Goal: Task Accomplishment & Management: Manage account settings

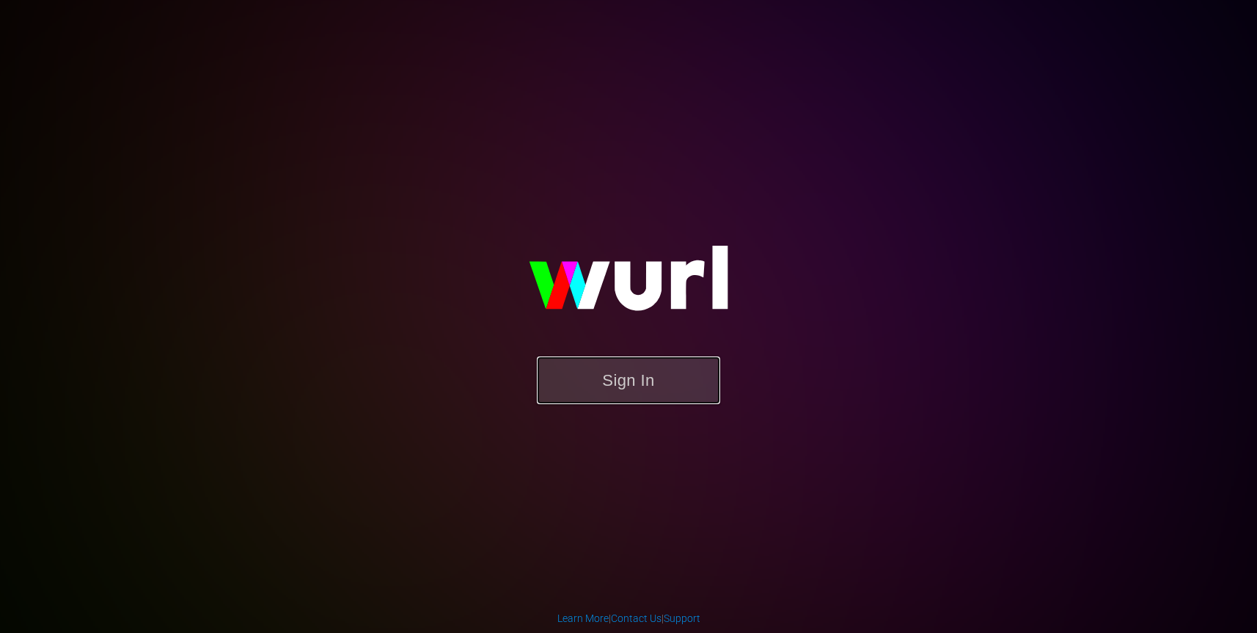
click at [684, 368] on button "Sign In" at bounding box center [628, 381] width 183 height 48
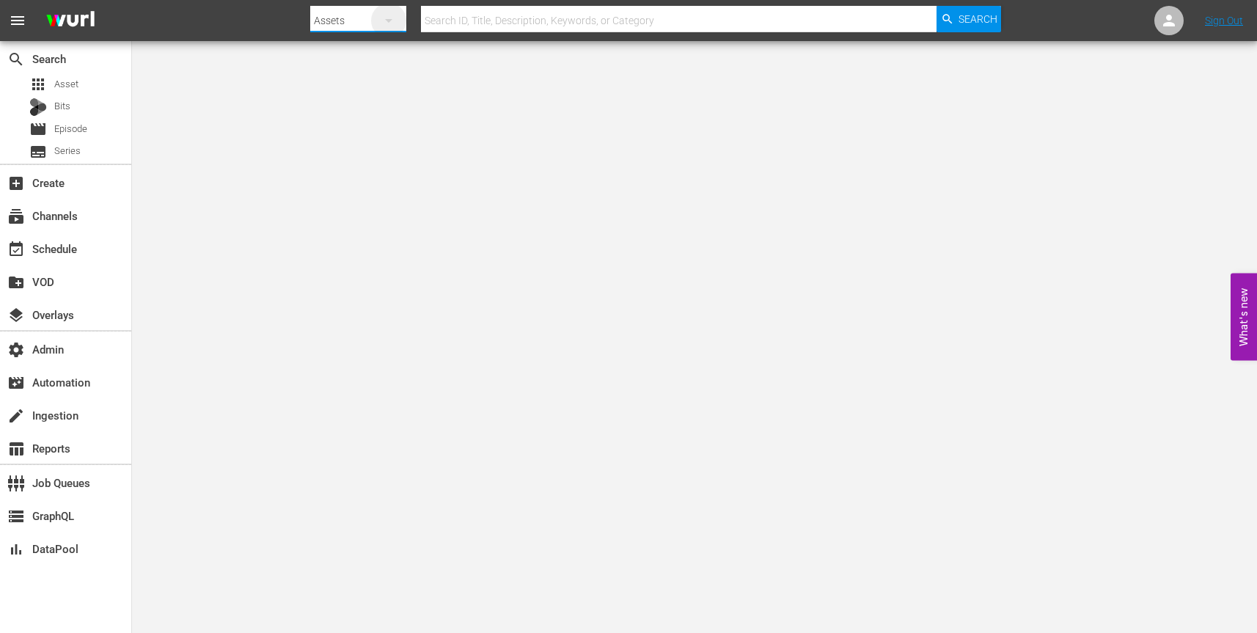
click at [392, 21] on icon "button" at bounding box center [389, 21] width 18 height 18
click at [365, 56] on div "Channels" at bounding box center [357, 61] width 59 height 23
click at [487, 18] on input "text" at bounding box center [679, 20] width 516 height 35
paste input "amc_rushbyamc_1"
type input "amc_rushbyamc_1"
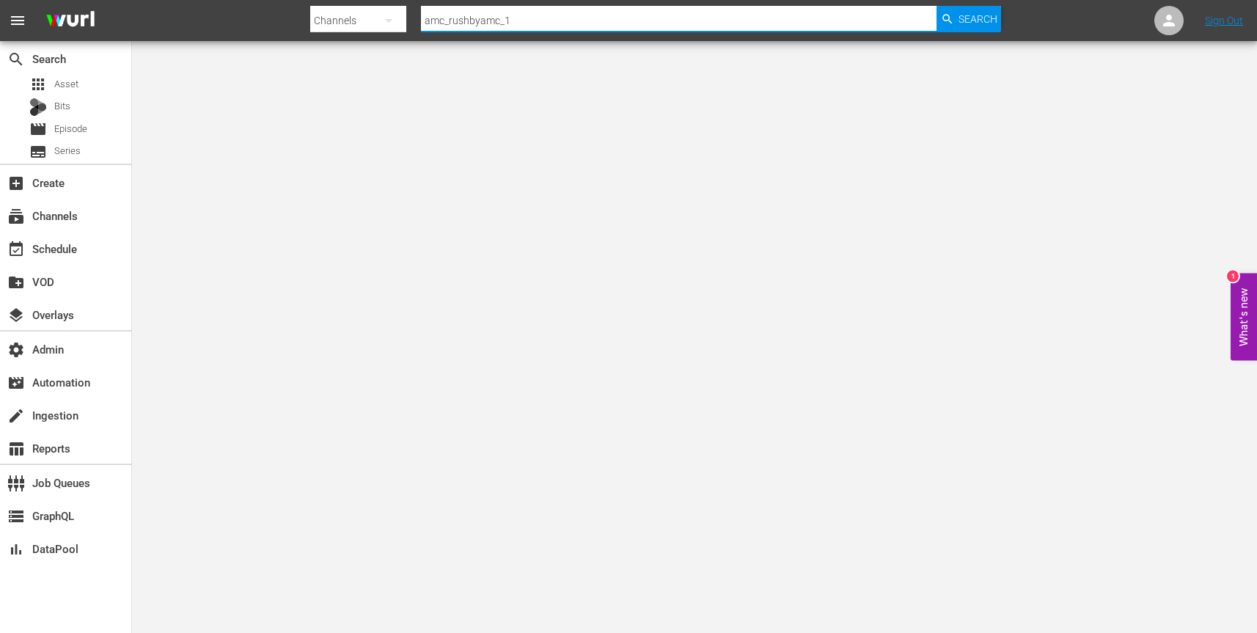
click at [953, 26] on div "Search" at bounding box center [969, 19] width 65 height 26
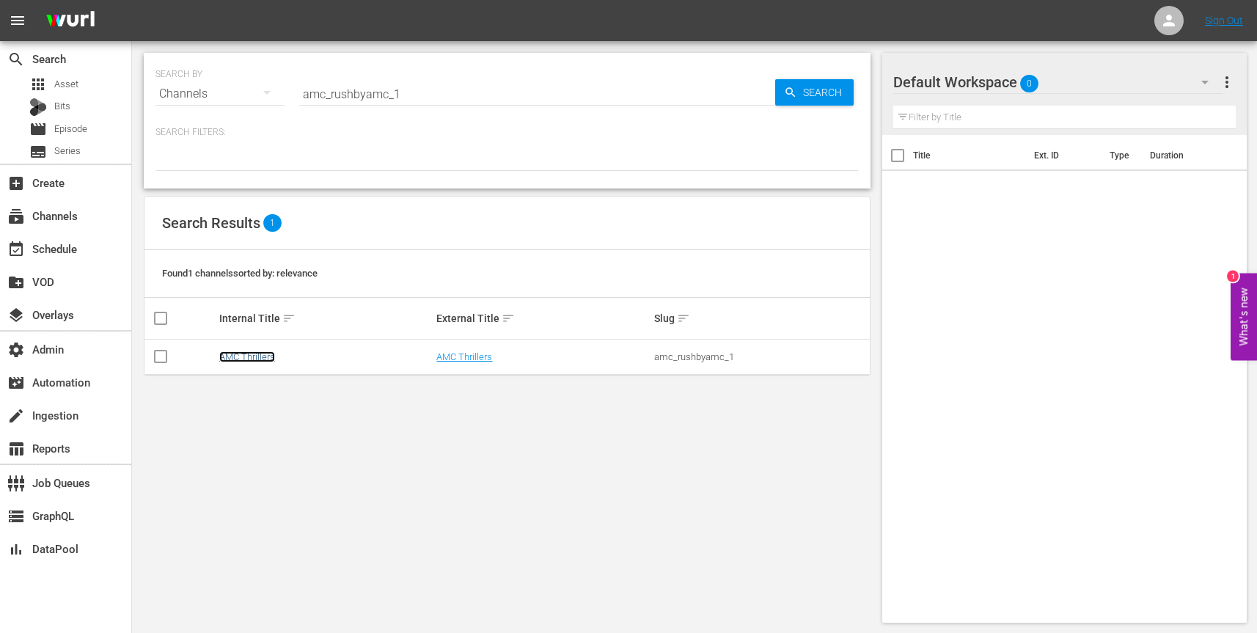
click at [268, 357] on link "AMC Thrillers" at bounding box center [247, 356] width 56 height 11
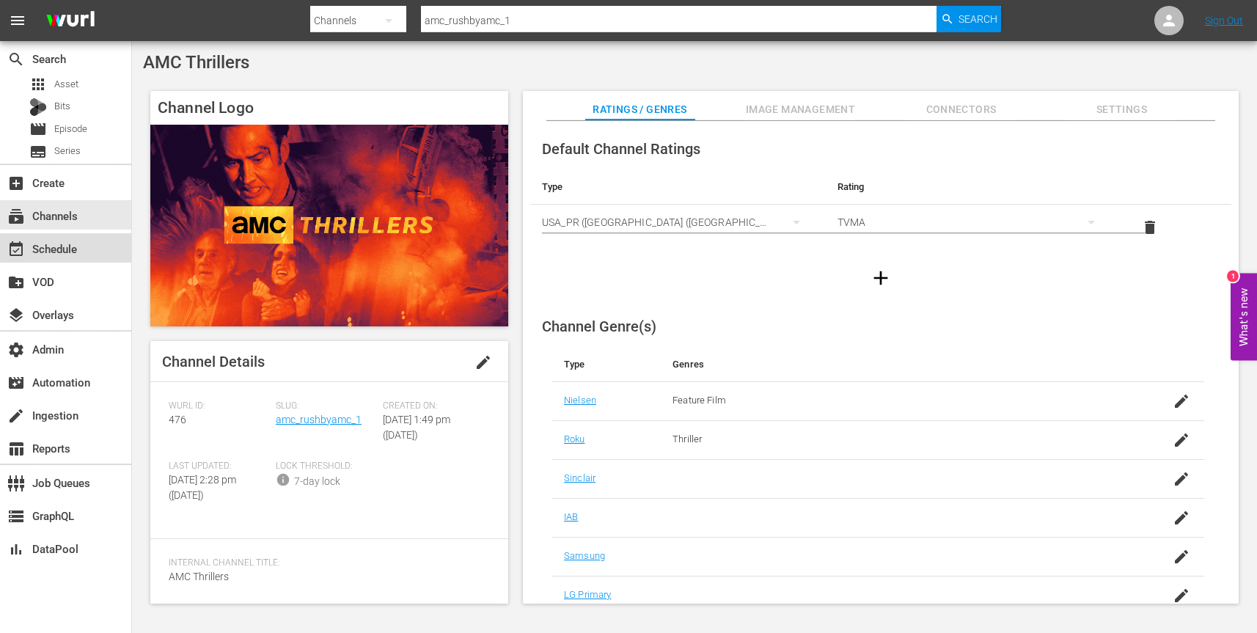
click at [62, 250] on div "event_available Schedule" at bounding box center [41, 246] width 82 height 13
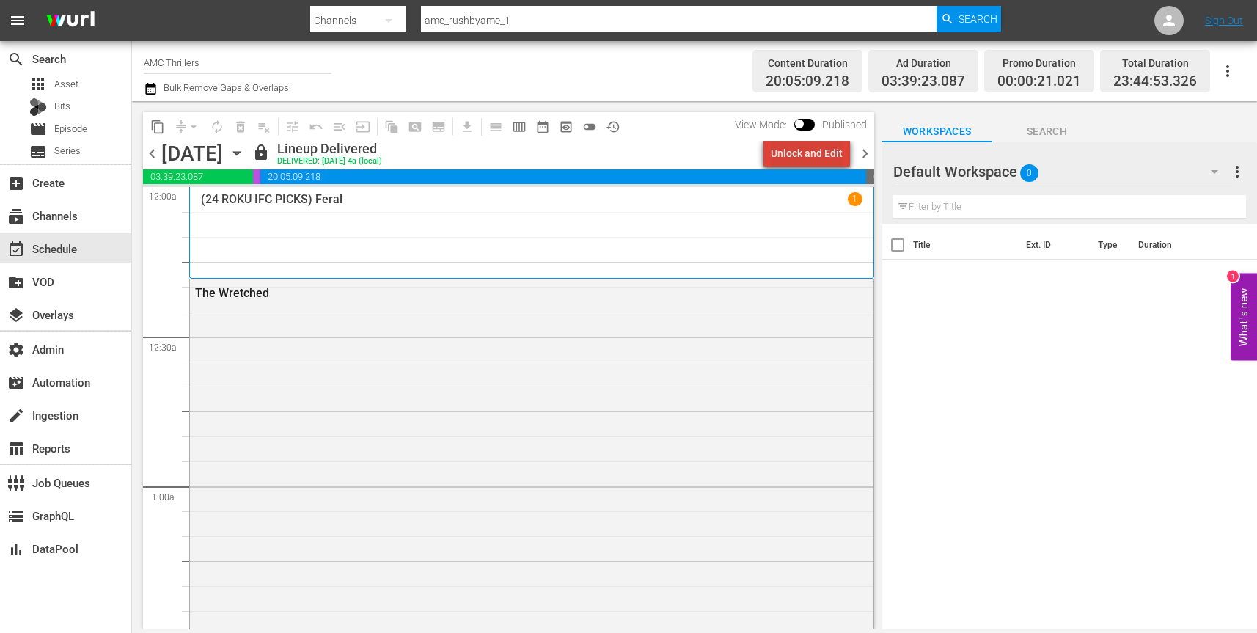
click at [817, 150] on div "Unlock and Edit" at bounding box center [807, 153] width 72 height 26
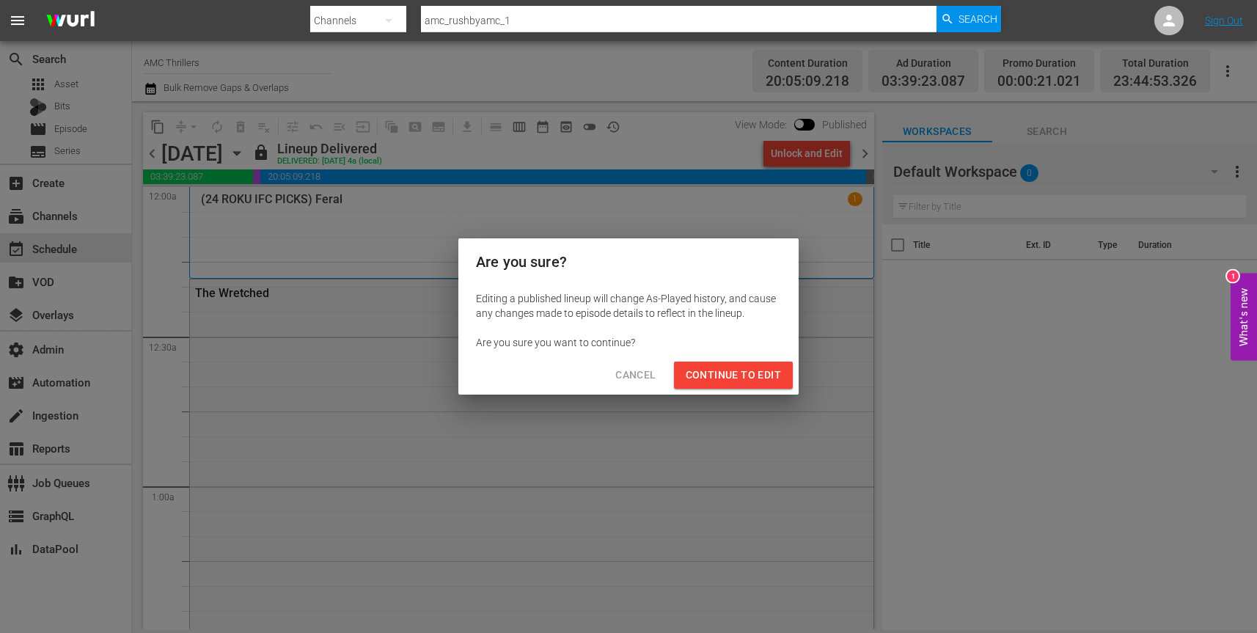
click at [734, 376] on span "Continue to Edit" at bounding box center [733, 375] width 95 height 18
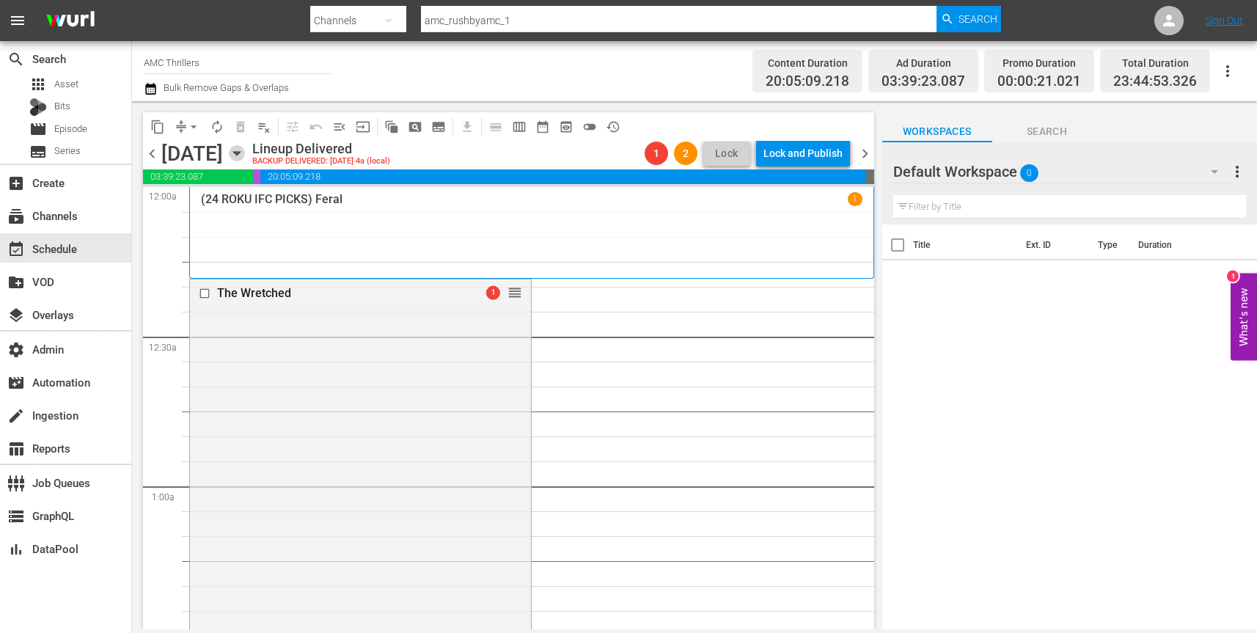
click at [245, 156] on icon "button" at bounding box center [237, 153] width 16 height 16
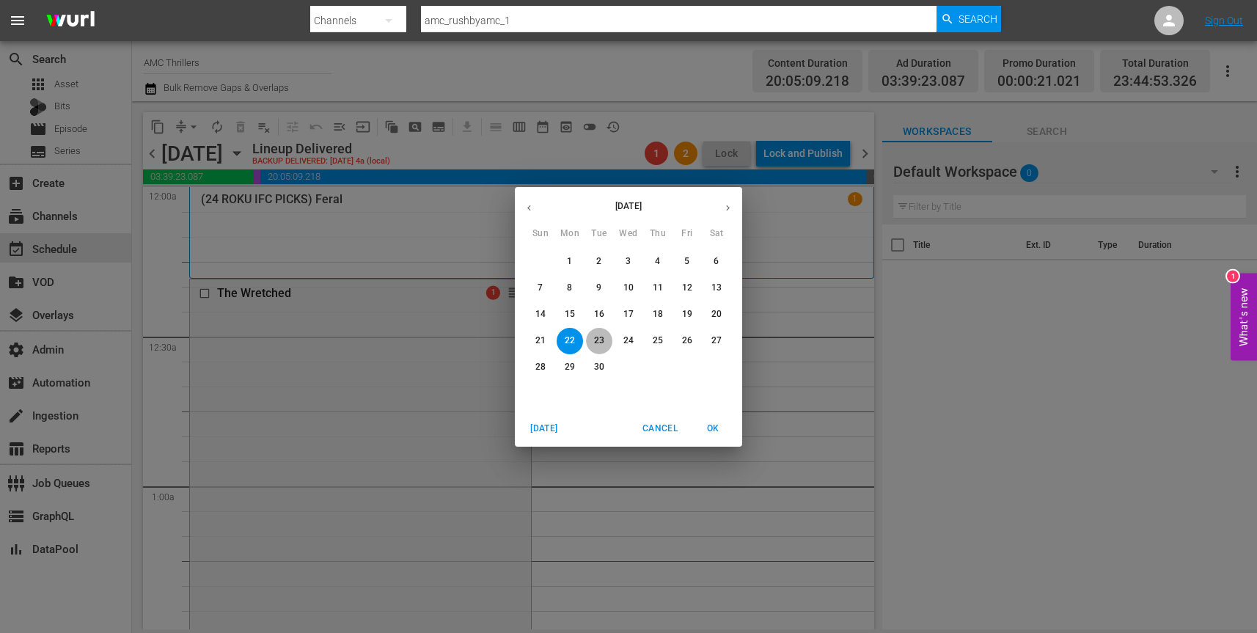
click at [600, 338] on p "23" at bounding box center [599, 341] width 10 height 12
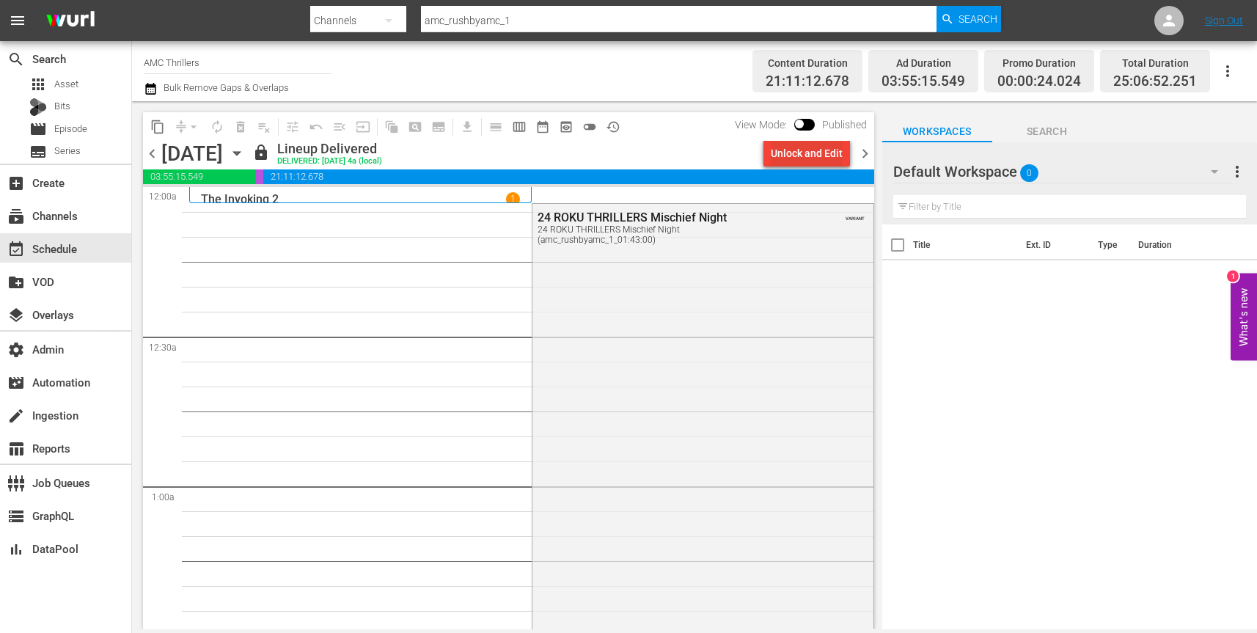
click at [809, 155] on div "Unlock and Edit" at bounding box center [807, 153] width 72 height 26
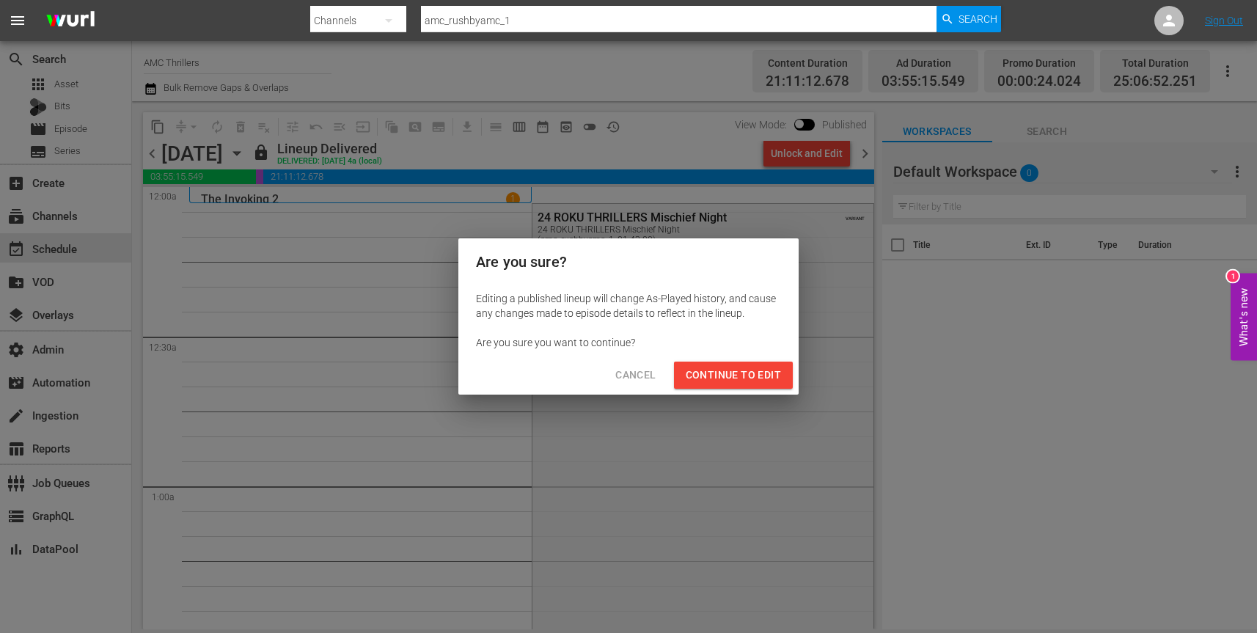
click at [737, 373] on span "Continue to Edit" at bounding box center [733, 375] width 95 height 18
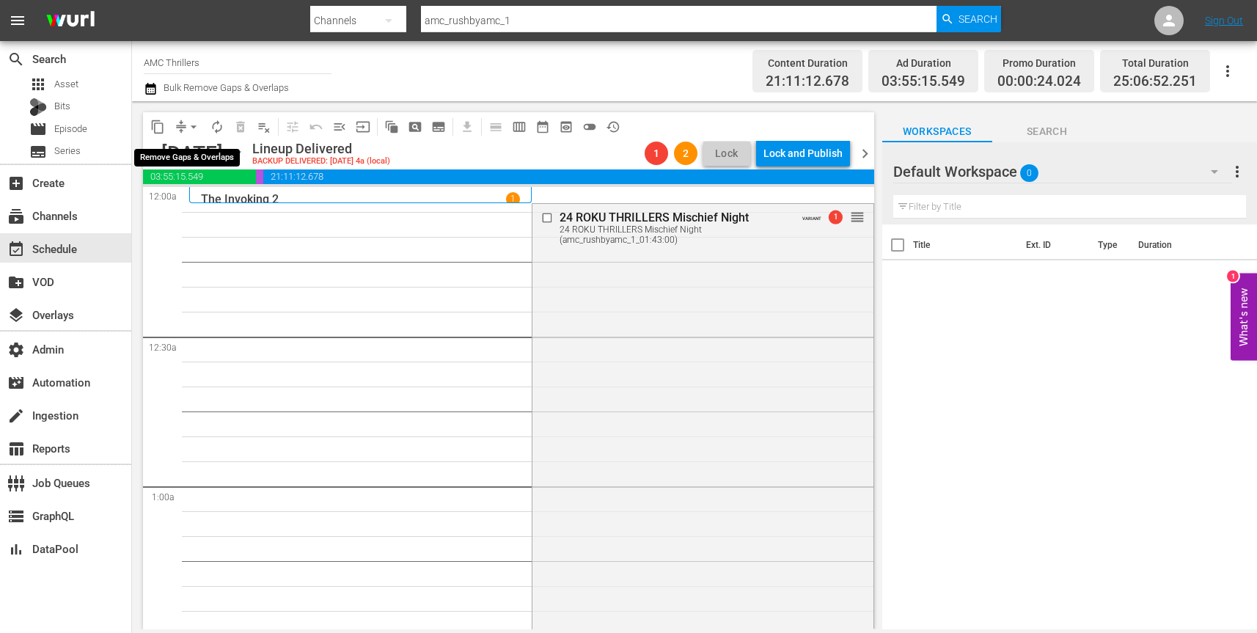
click at [194, 125] on span "arrow_drop_down" at bounding box center [193, 127] width 15 height 15
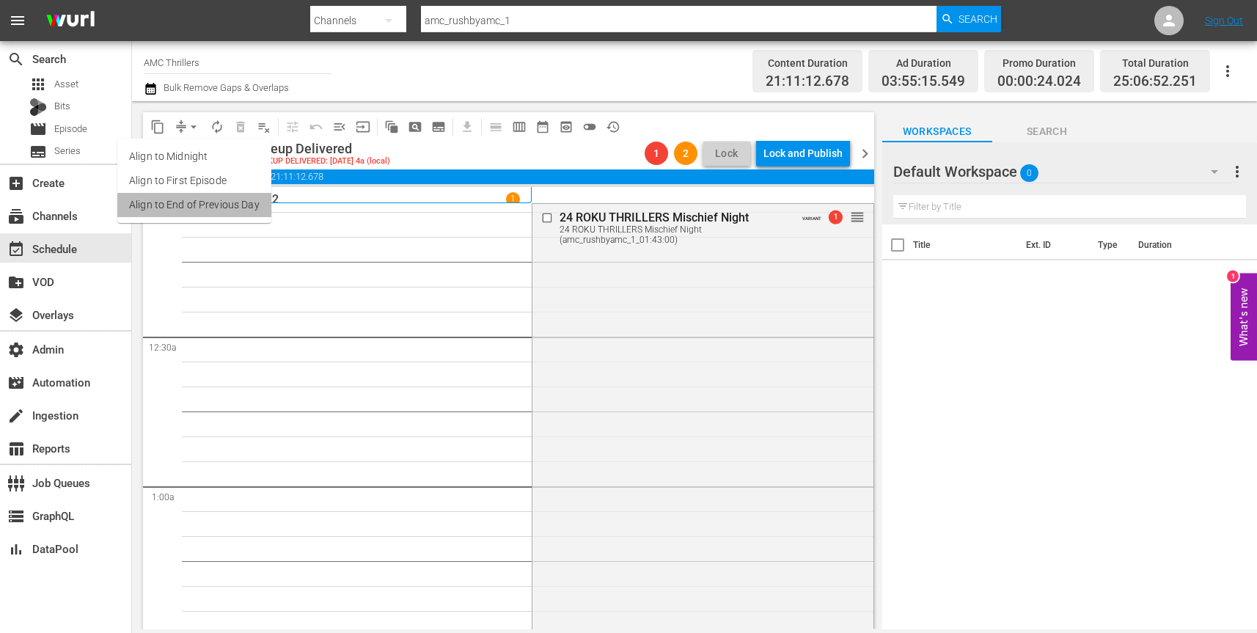
click at [230, 197] on li "Align to End of Previous Day" at bounding box center [194, 205] width 154 height 24
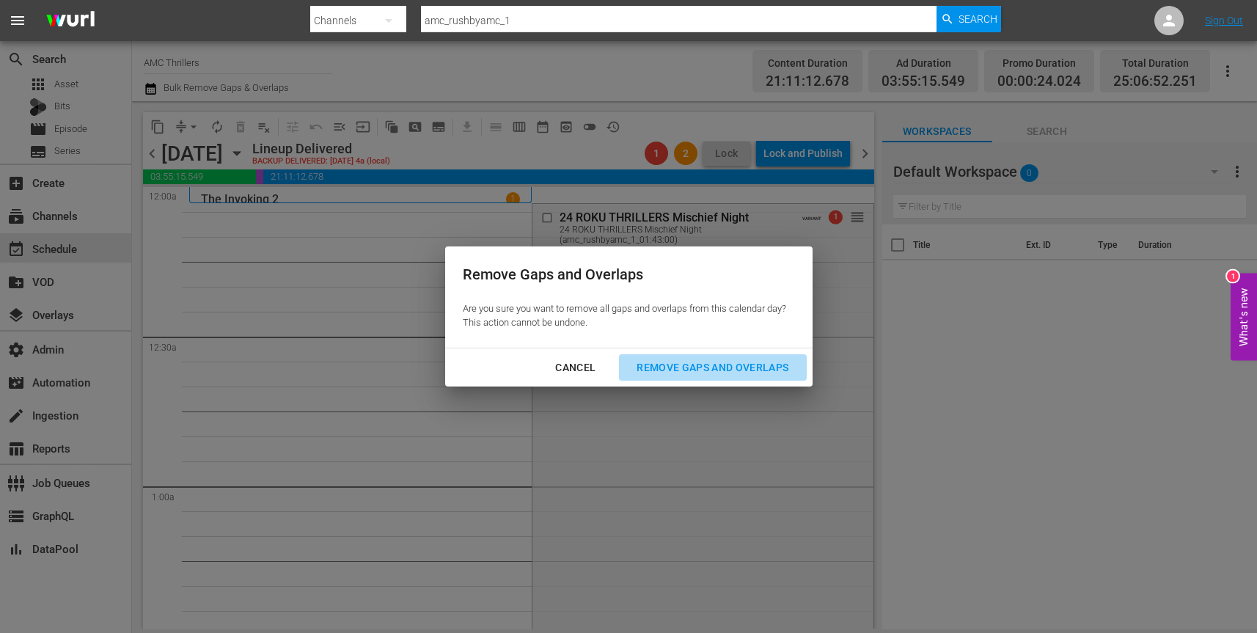
click at [740, 360] on div "Remove Gaps and Overlaps" at bounding box center [712, 368] width 175 height 18
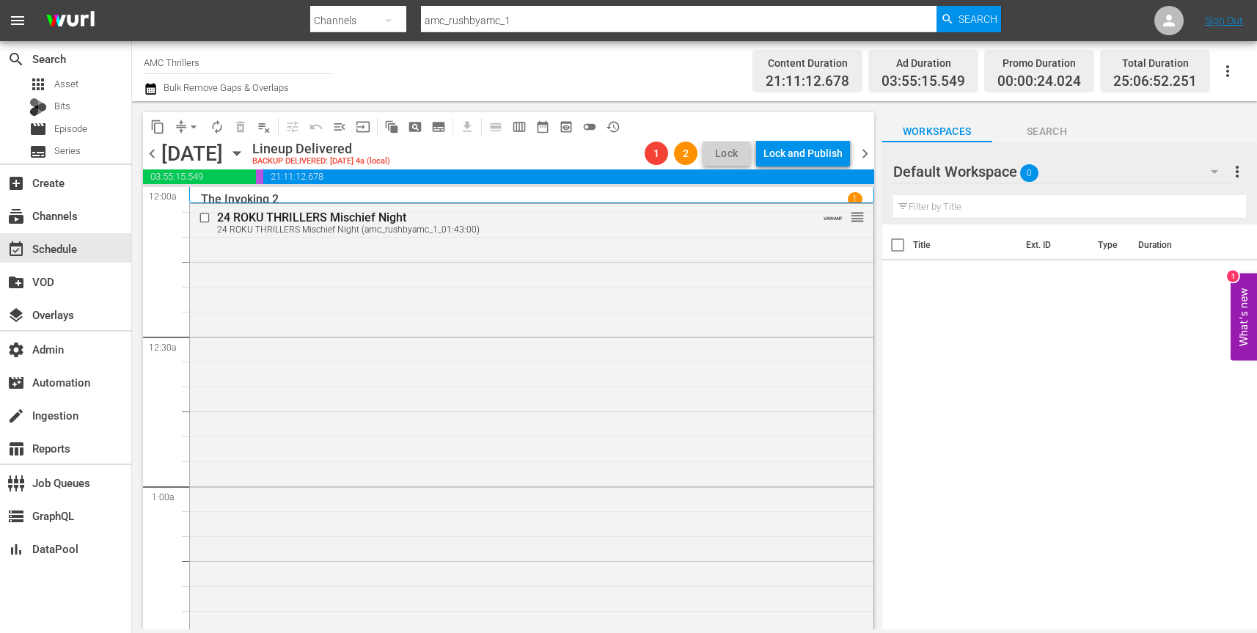
click at [245, 149] on icon "button" at bounding box center [237, 153] width 16 height 16
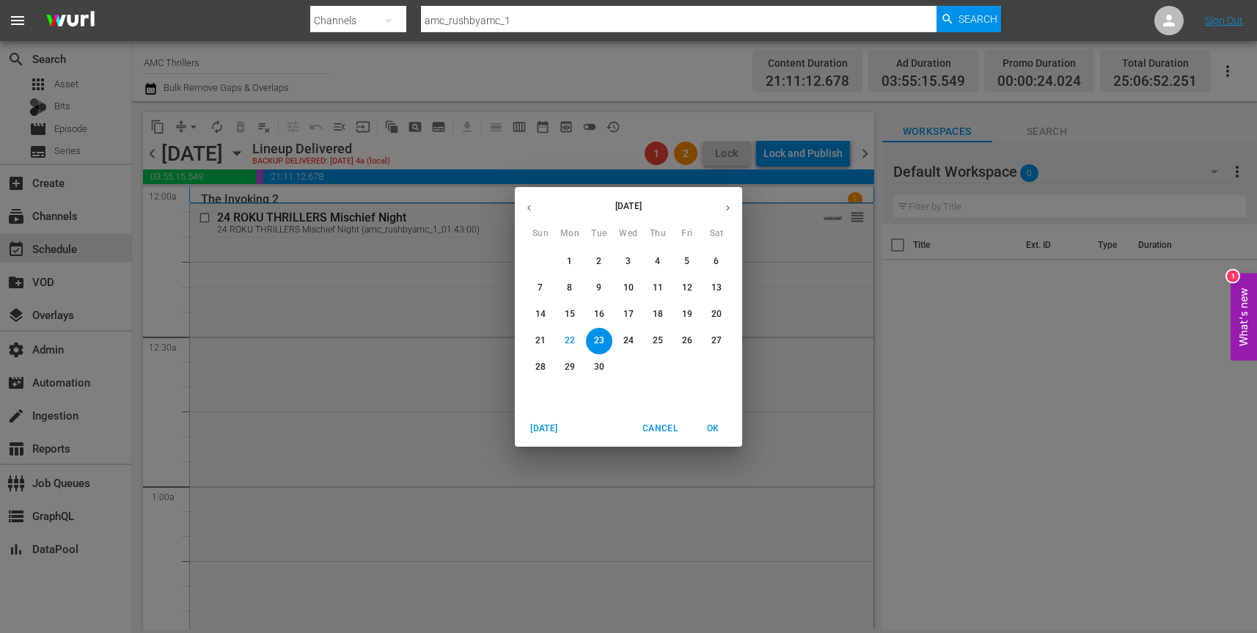
click at [628, 339] on p "24" at bounding box center [629, 341] width 10 height 12
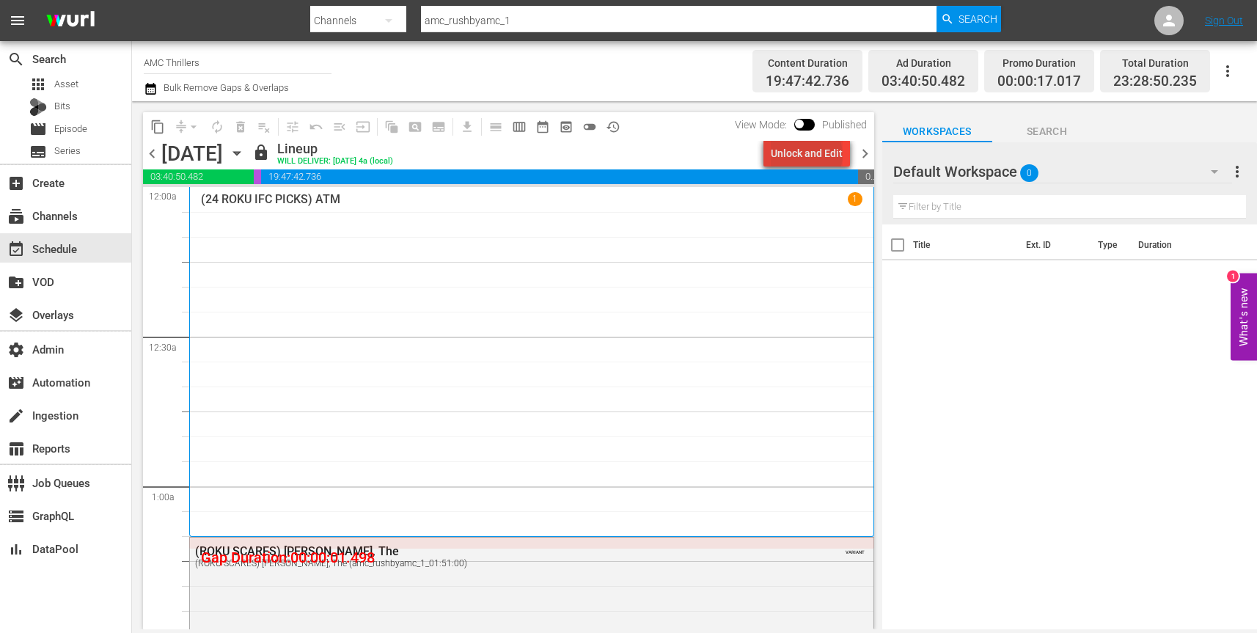
click at [810, 155] on div "Unlock and Edit" at bounding box center [807, 153] width 72 height 26
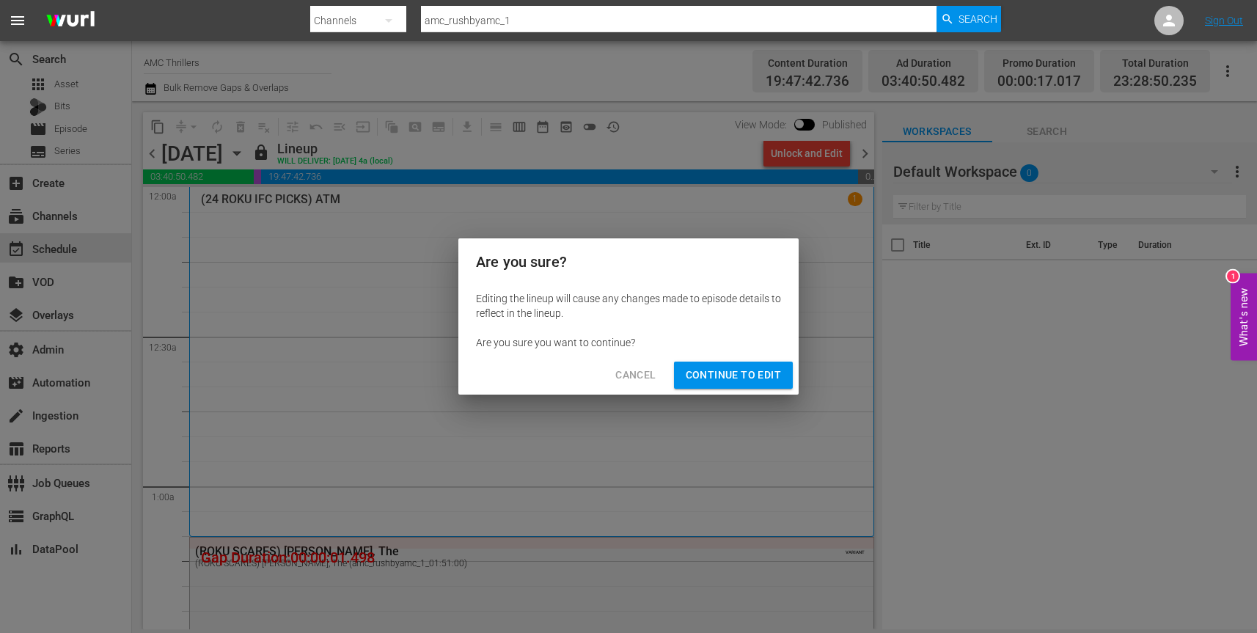
click at [778, 369] on span "Continue to Edit" at bounding box center [733, 375] width 95 height 18
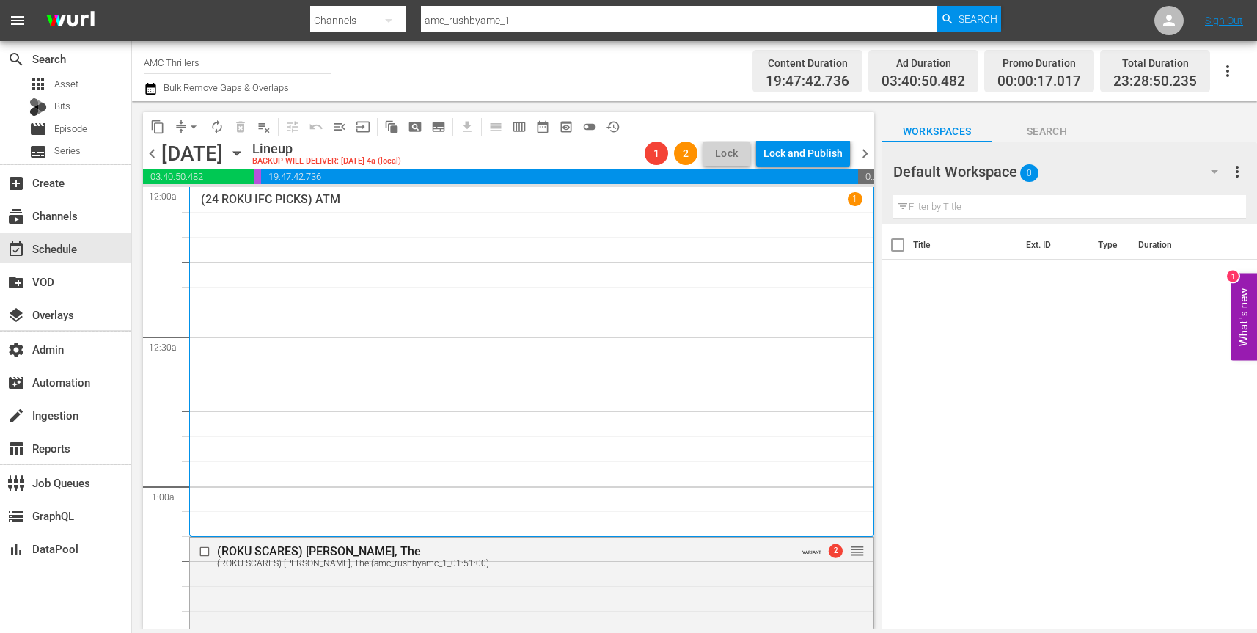
click at [191, 121] on span "arrow_drop_down" at bounding box center [193, 127] width 15 height 15
click at [241, 202] on li "Align to End of Previous Day" at bounding box center [194, 205] width 154 height 24
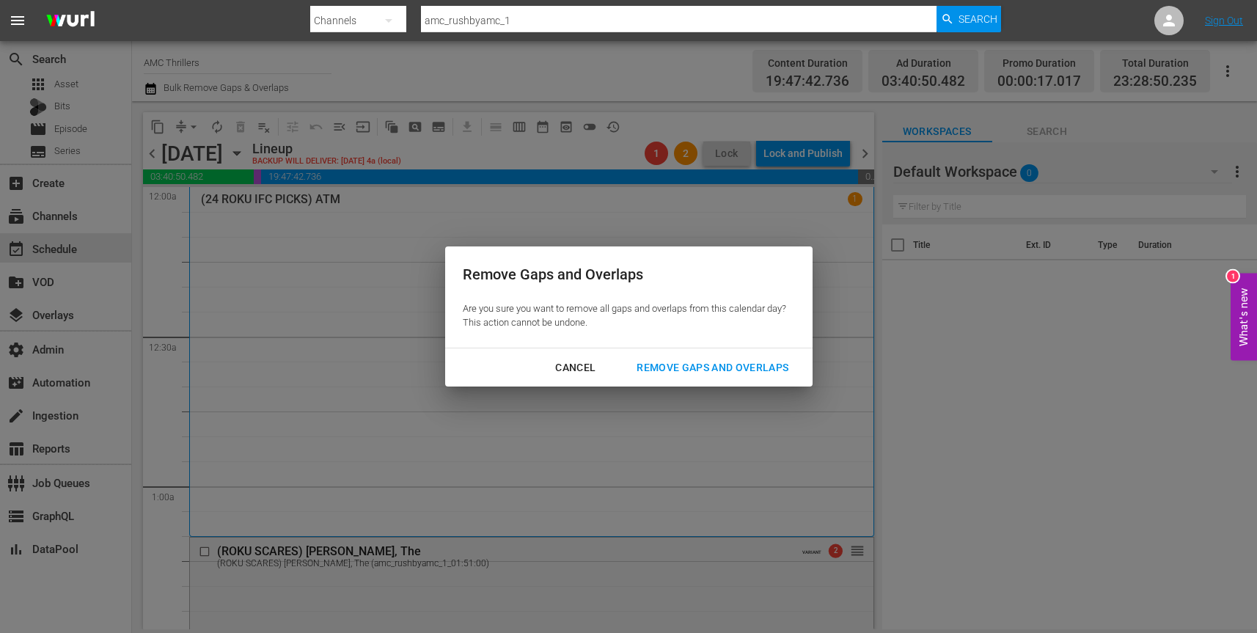
click at [720, 366] on div "Remove Gaps and Overlaps" at bounding box center [712, 368] width 175 height 18
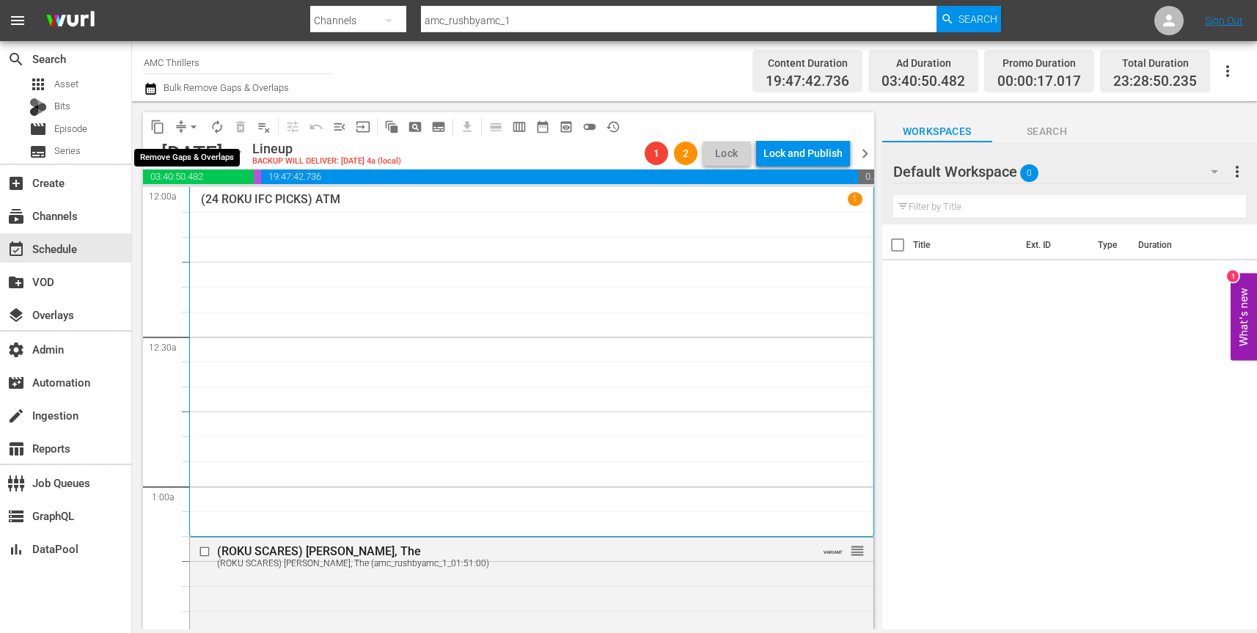
click at [195, 125] on span "arrow_drop_down" at bounding box center [193, 127] width 15 height 15
click at [222, 178] on li "Align to First Episode" at bounding box center [194, 181] width 154 height 24
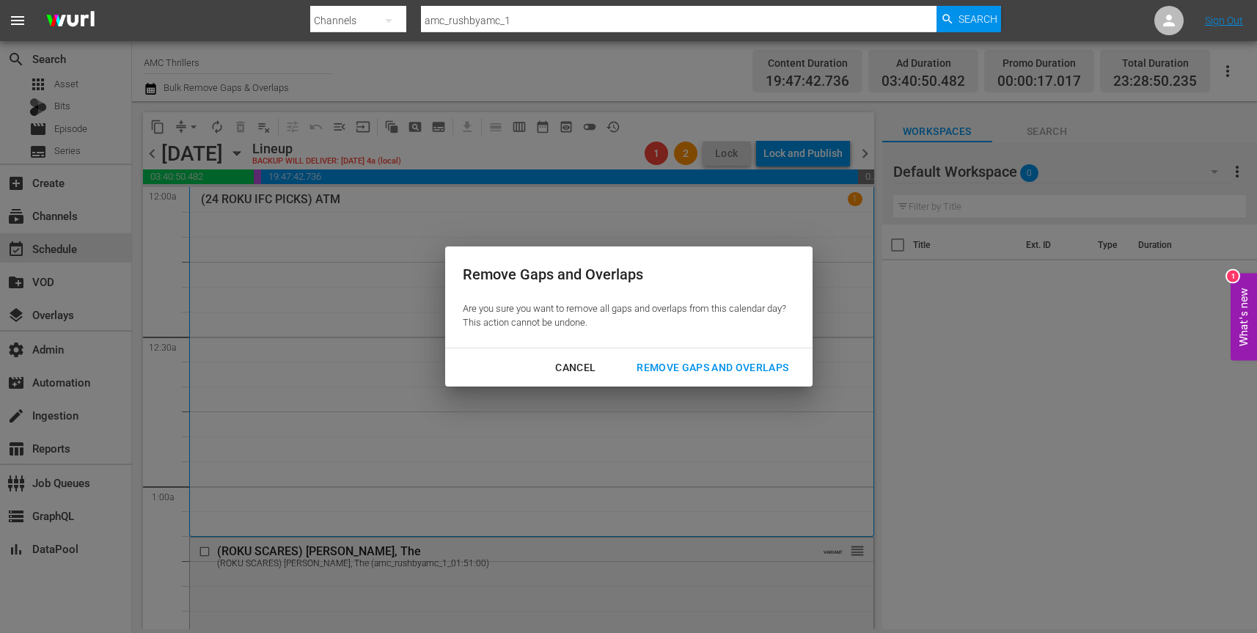
click at [654, 368] on div "Remove Gaps and Overlaps" at bounding box center [712, 368] width 175 height 18
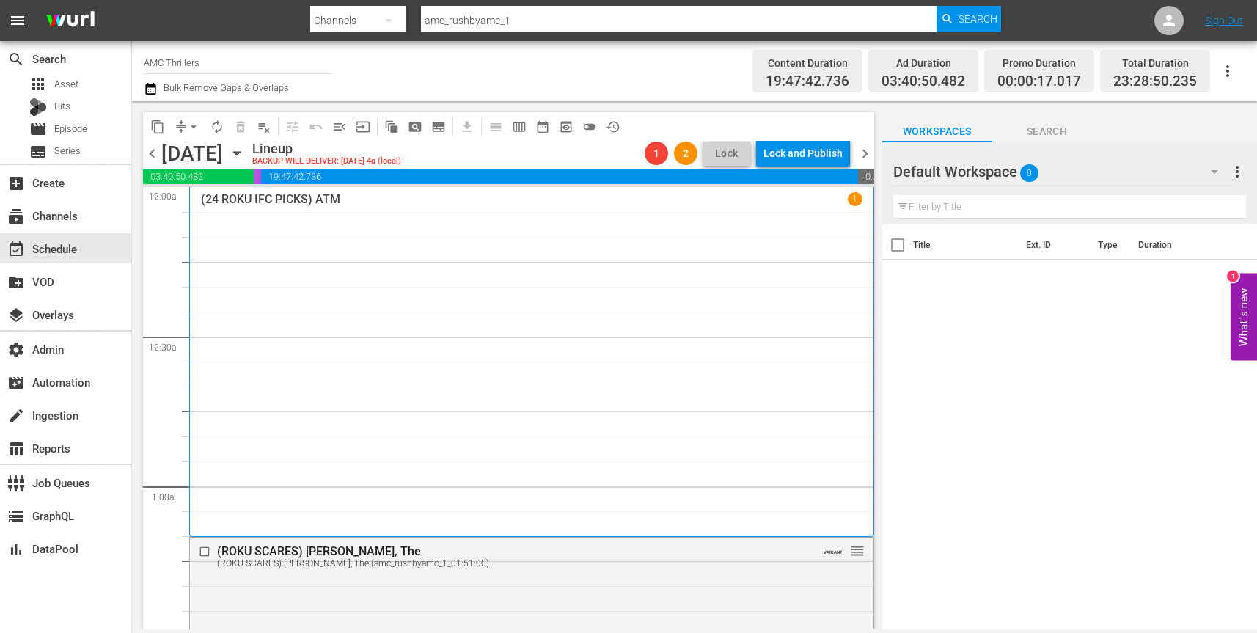
click at [245, 149] on icon "button" at bounding box center [237, 153] width 16 height 16
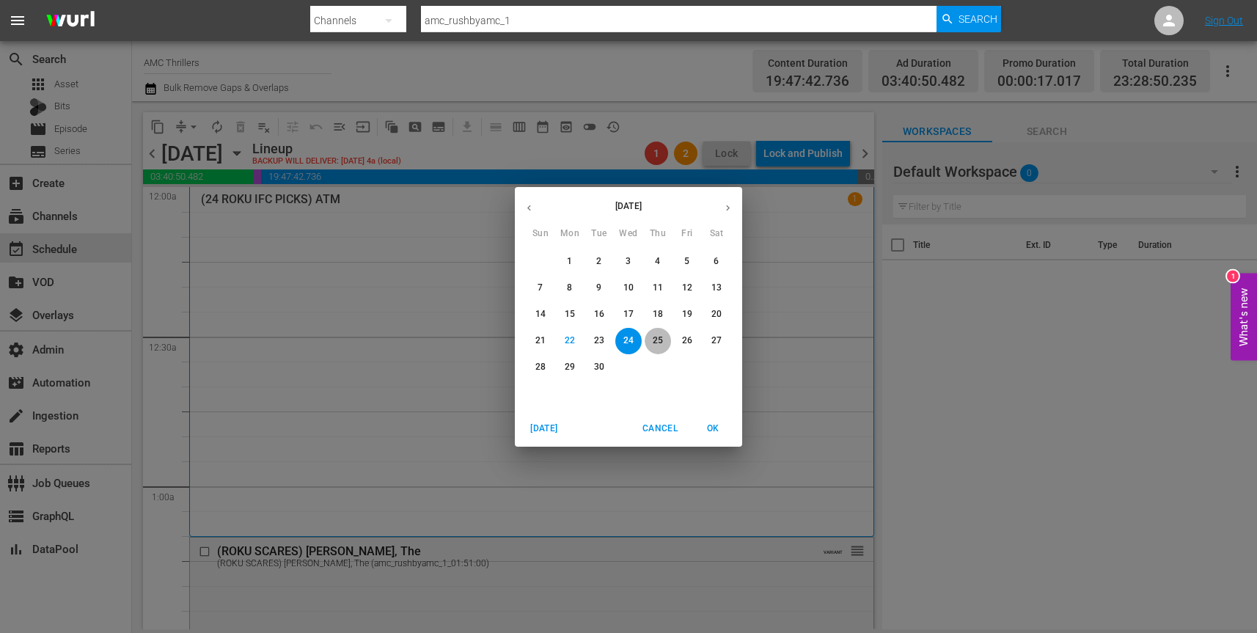
click at [657, 335] on p "25" at bounding box center [658, 341] width 10 height 12
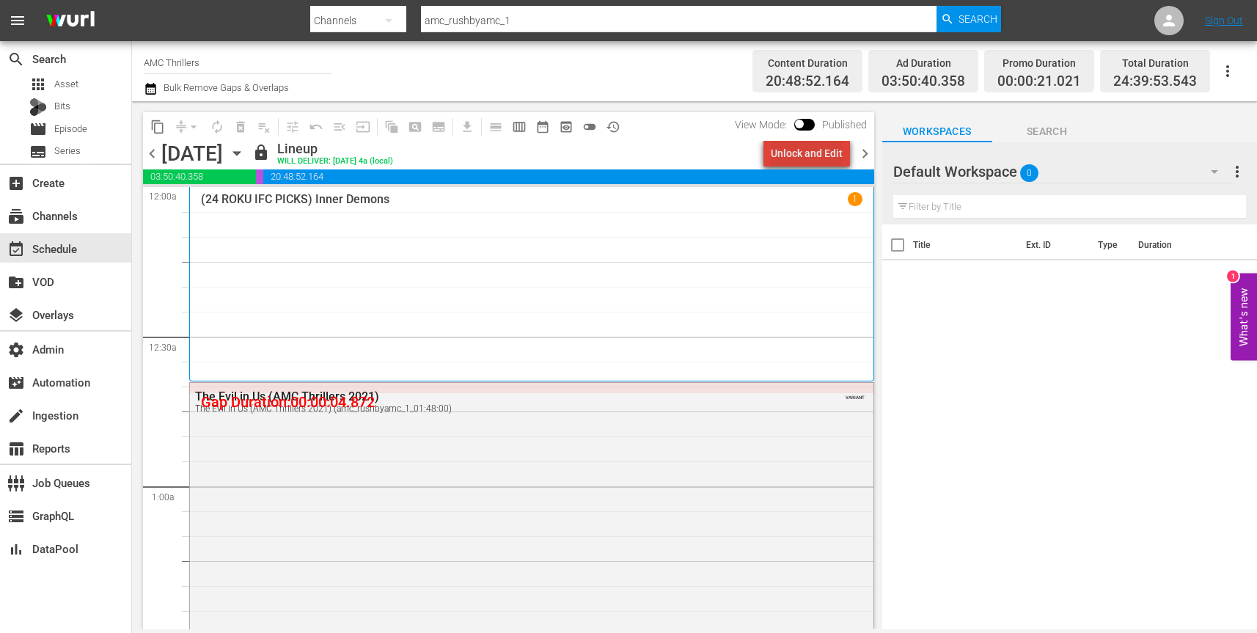
click at [819, 155] on div "Unlock and Edit" at bounding box center [807, 153] width 72 height 26
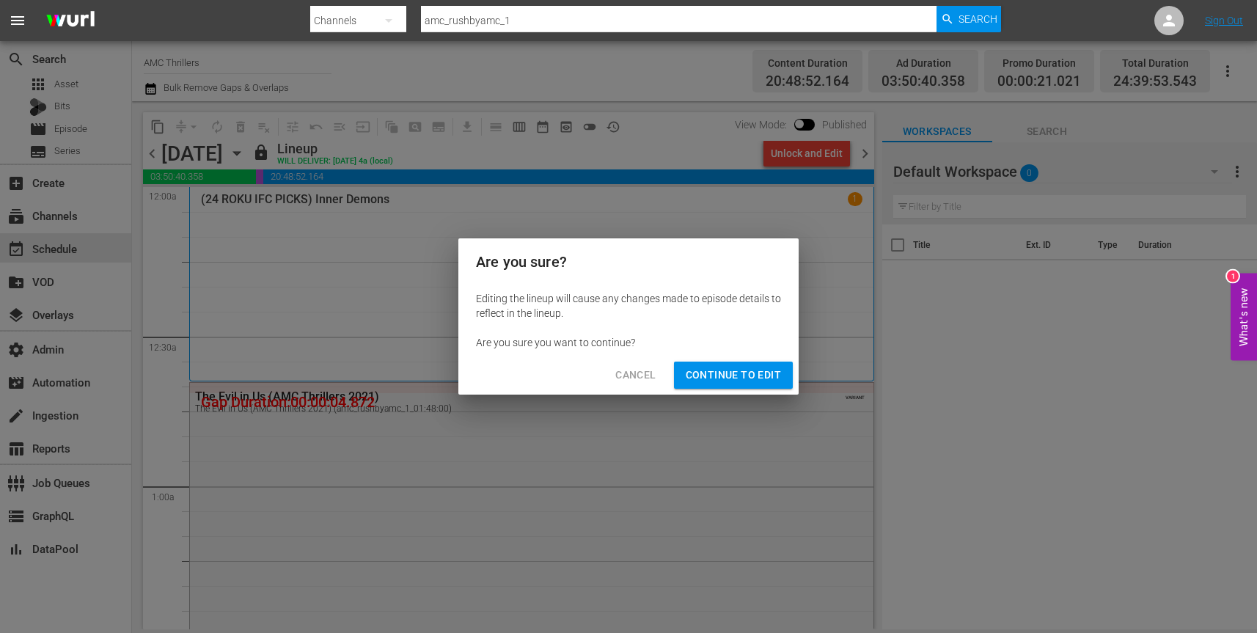
click at [754, 376] on span "Continue to Edit" at bounding box center [733, 375] width 95 height 18
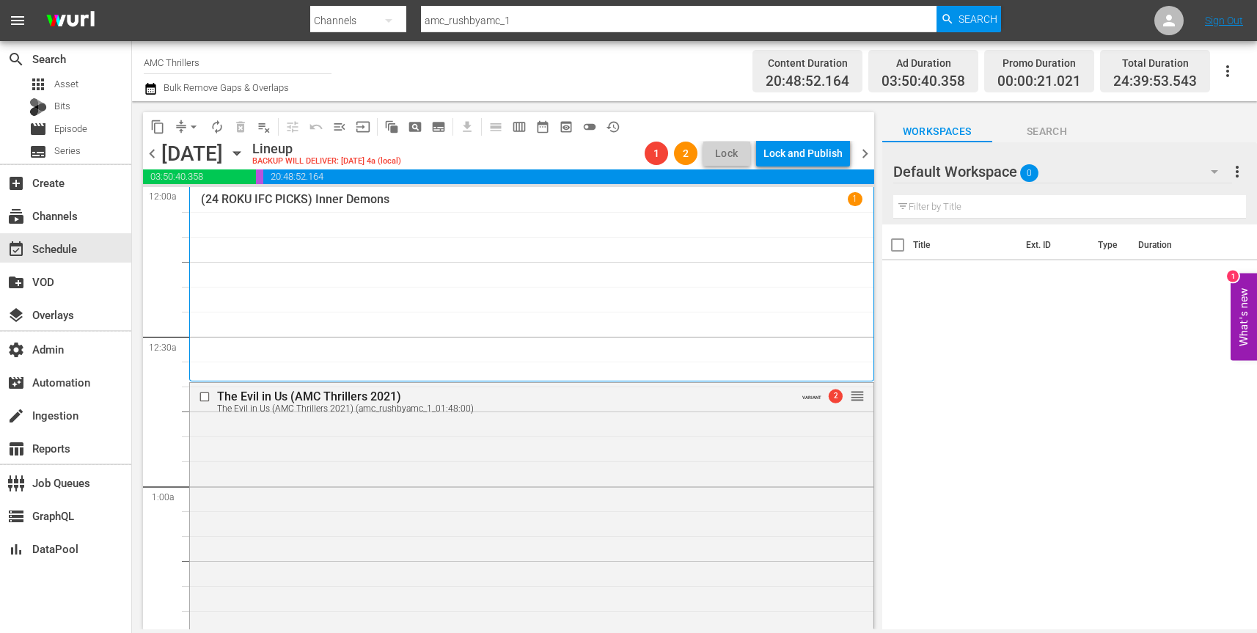
click at [610, 18] on input "amc_rushbyamc_1" at bounding box center [679, 20] width 516 height 35
